Goal: Task Accomplishment & Management: Manage account settings

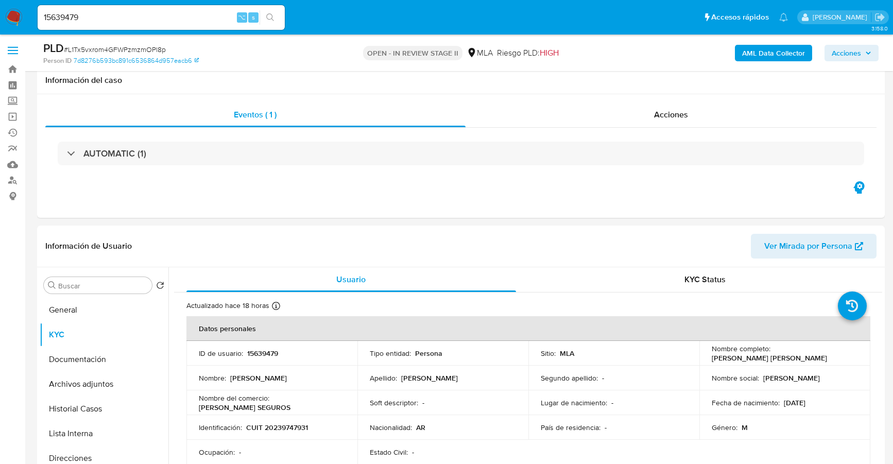
select select "10"
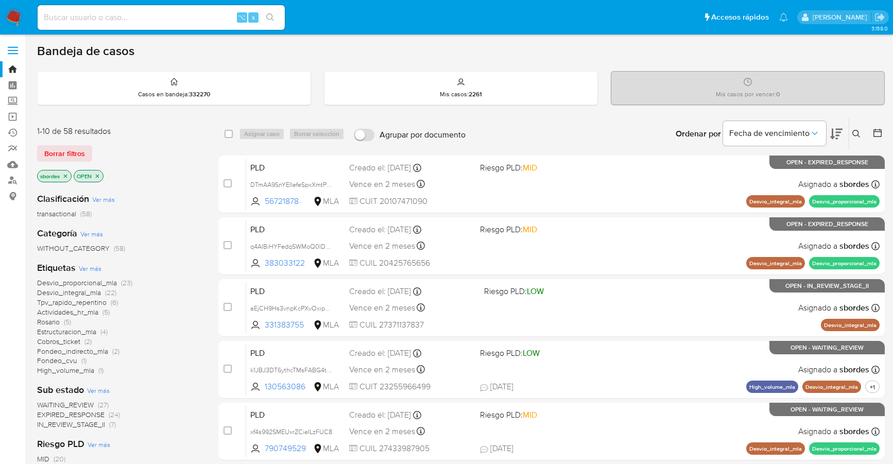
scroll to position [26, 0]
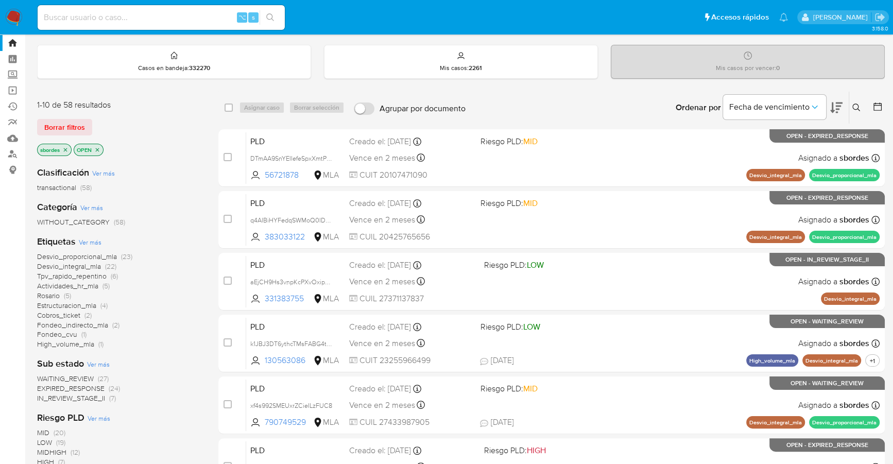
click at [121, 22] on input at bounding box center [161, 17] width 247 height 13
paste input "66122296"
type input "66122296"
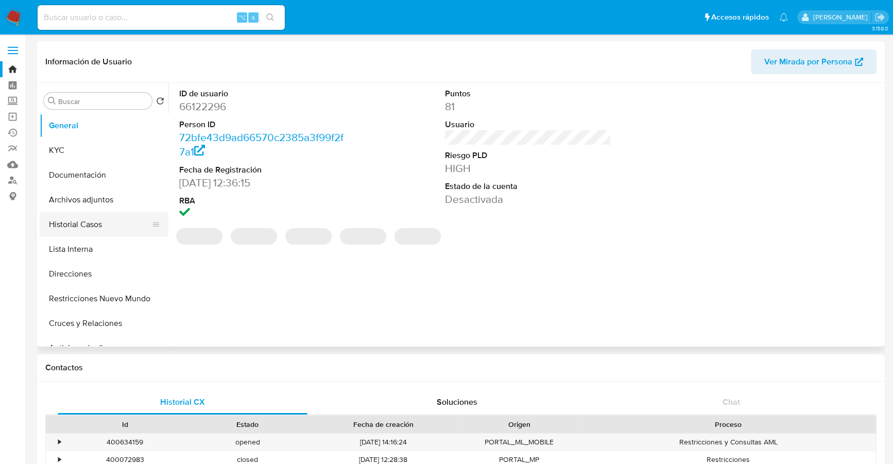
select select "10"
click at [107, 223] on button "Historial Casos" at bounding box center [100, 224] width 121 height 25
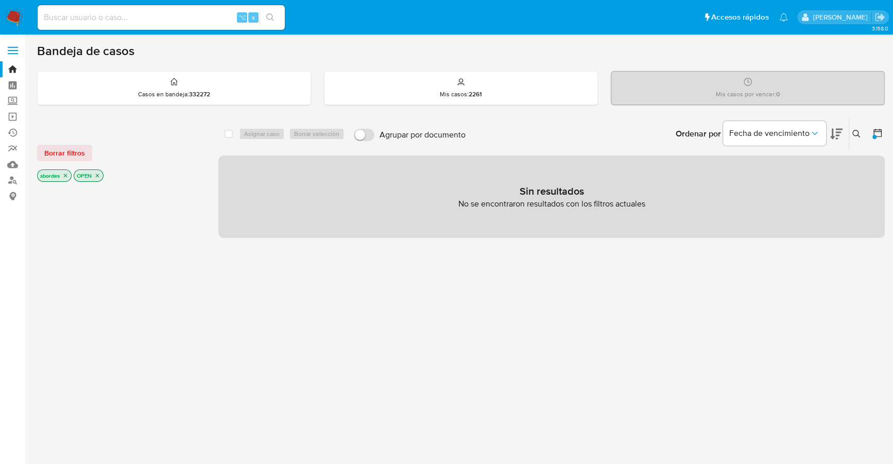
click at [858, 132] on icon at bounding box center [857, 134] width 8 height 8
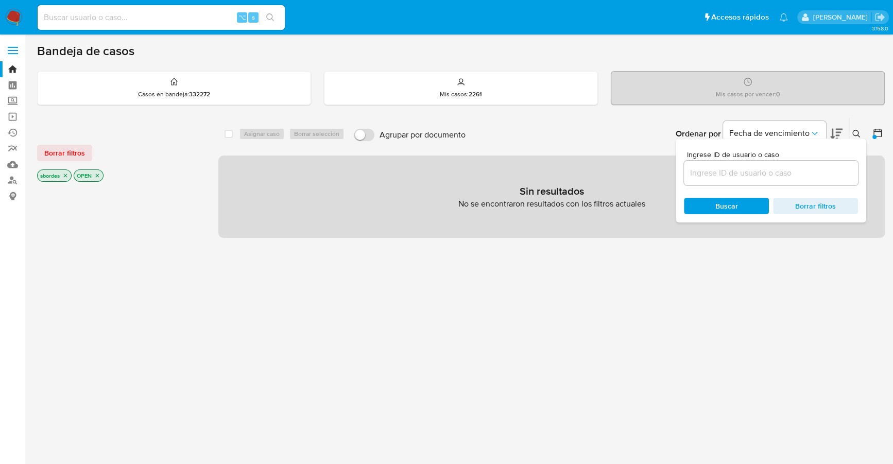
click at [811, 164] on div at bounding box center [771, 173] width 174 height 25
click at [813, 169] on input at bounding box center [771, 172] width 174 height 13
paste input "uXoAn0xMaYKH8UeqimlFEQ3y"
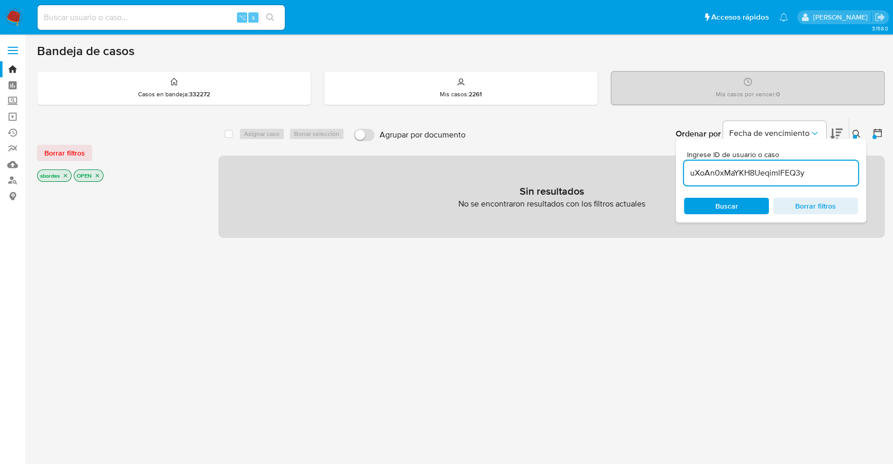
type input "uXoAn0xMaYKH8UeqimlFEQ3y"
click at [852, 133] on button at bounding box center [857, 134] width 17 height 12
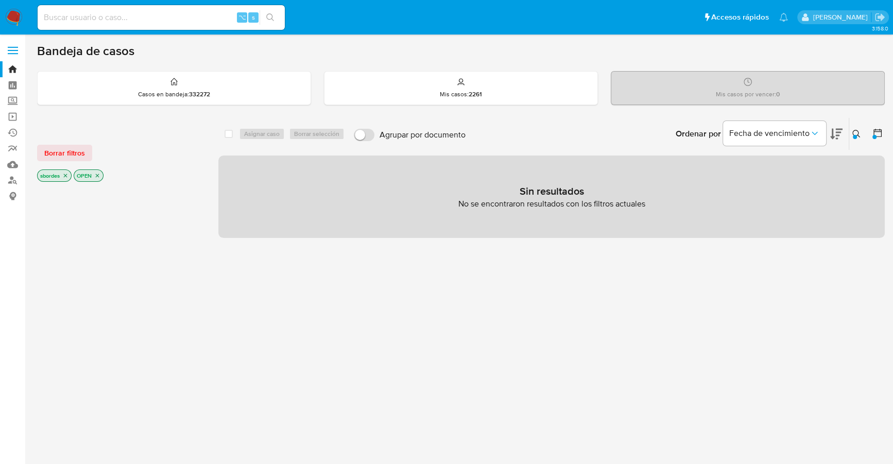
click at [878, 128] on icon at bounding box center [878, 133] width 10 height 10
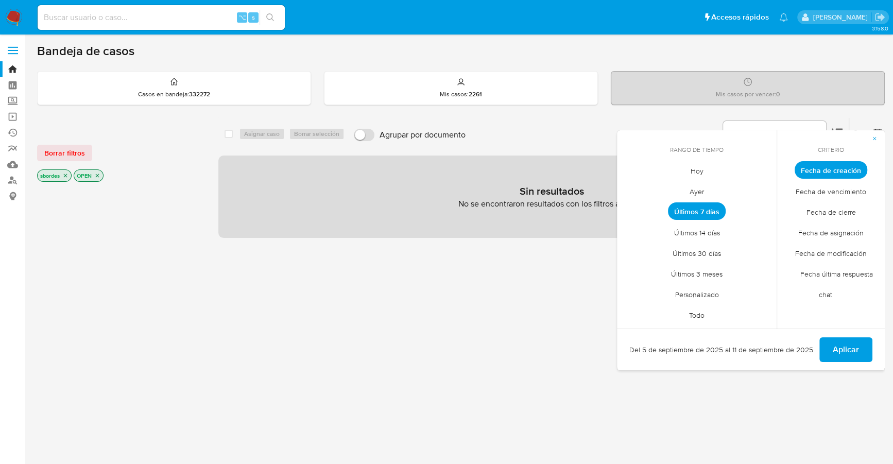
click at [702, 307] on span "Todo" at bounding box center [696, 314] width 37 height 21
click at [879, 346] on div "Aplicar" at bounding box center [751, 350] width 268 height 42
click at [850, 346] on span "Aplicar" at bounding box center [846, 349] width 26 height 23
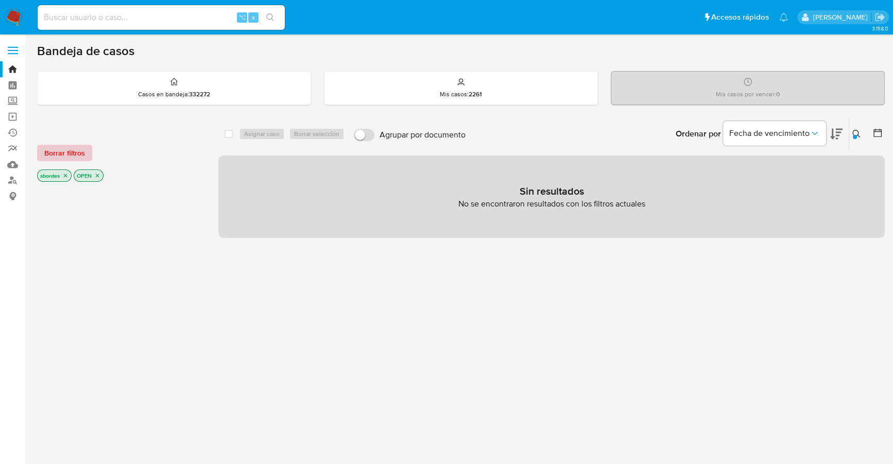
click at [61, 151] on span "Borrar filtros" at bounding box center [64, 153] width 41 height 14
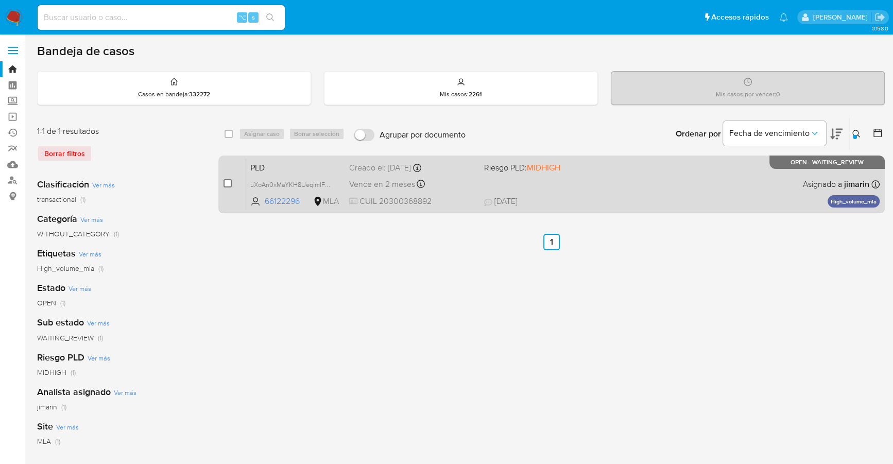
click at [231, 179] on input "checkbox" at bounding box center [228, 183] width 8 height 8
checkbox input "true"
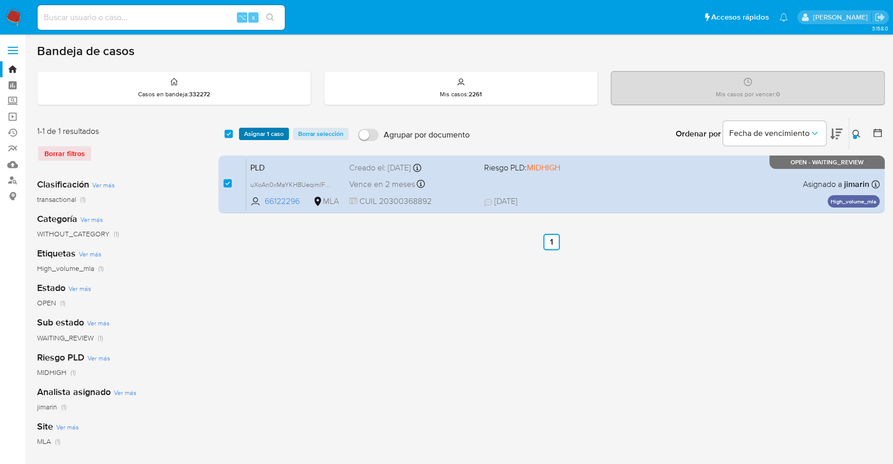
click at [256, 138] on span "Asignar 1 caso" at bounding box center [264, 134] width 40 height 10
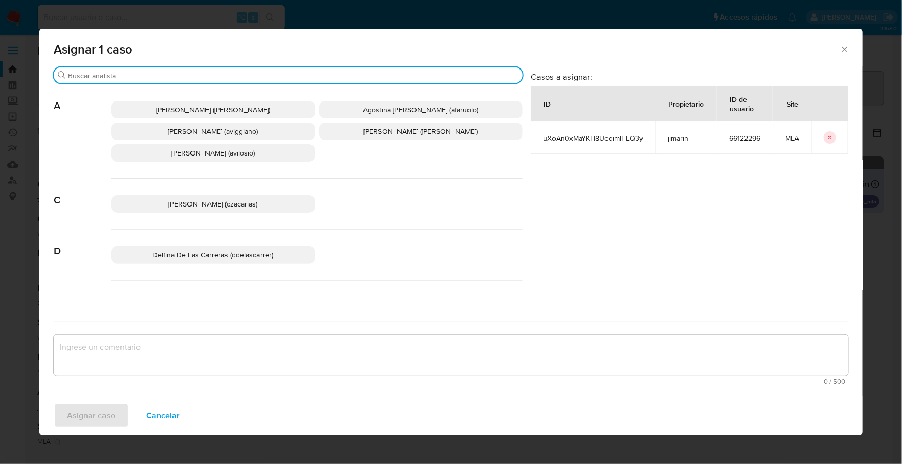
click at [212, 79] on input "Buscar" at bounding box center [293, 75] width 451 height 9
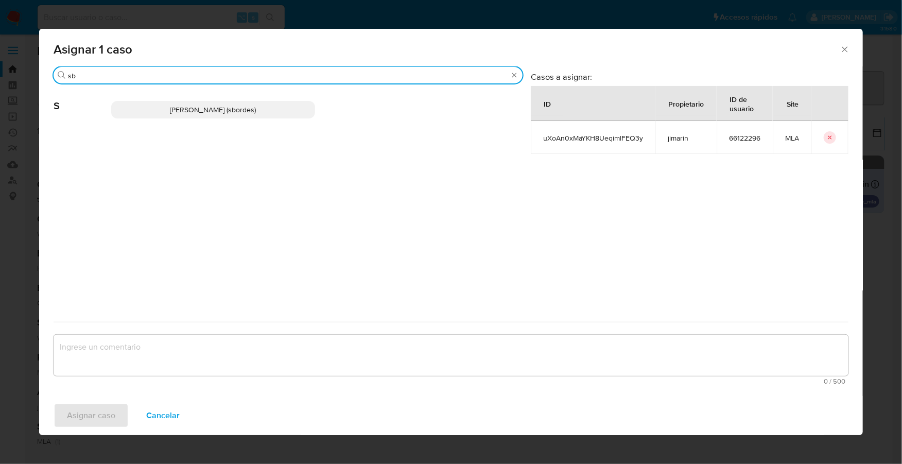
type input "sb"
click at [218, 116] on p "Stefania Bordes (sbordes)" at bounding box center [213, 110] width 204 height 18
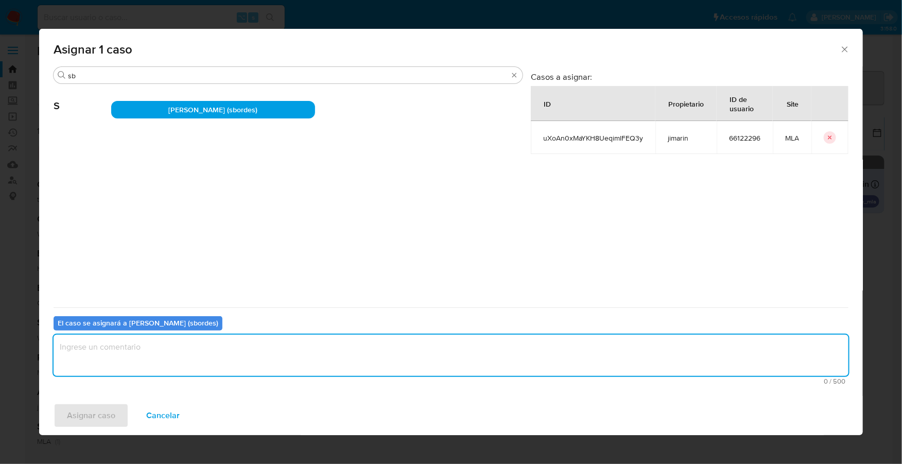
click at [187, 369] on textarea "assign-modal" at bounding box center [451, 355] width 795 height 41
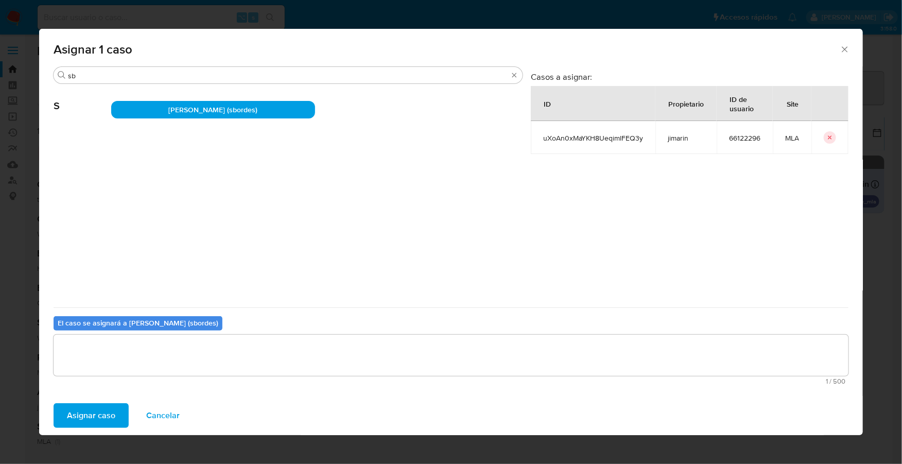
click at [72, 417] on span "Asignar caso" at bounding box center [91, 415] width 48 height 23
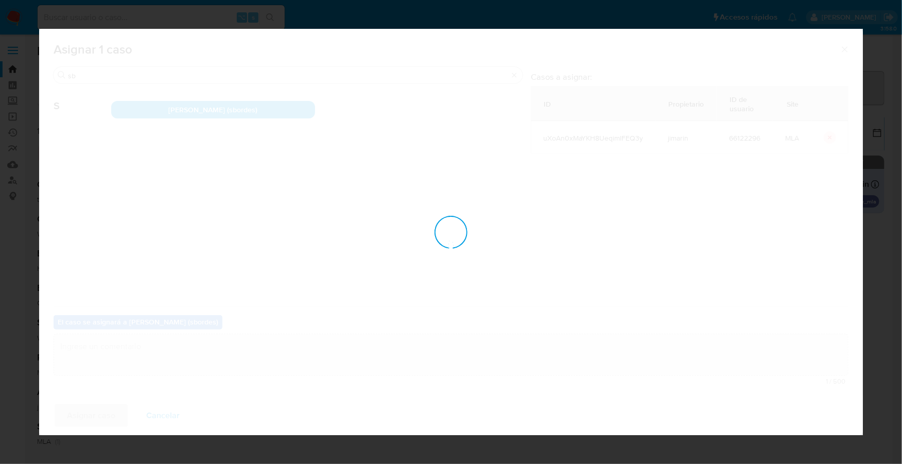
checkbox input "false"
